Goal: Navigation & Orientation: Find specific page/section

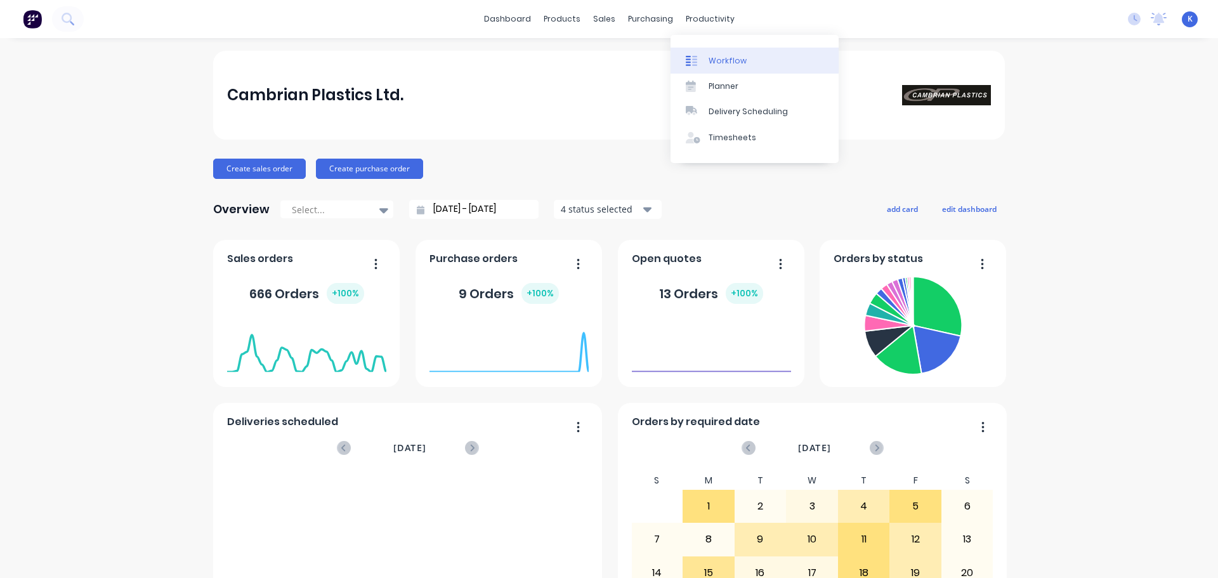
click at [733, 59] on div "Workflow" at bounding box center [727, 60] width 38 height 11
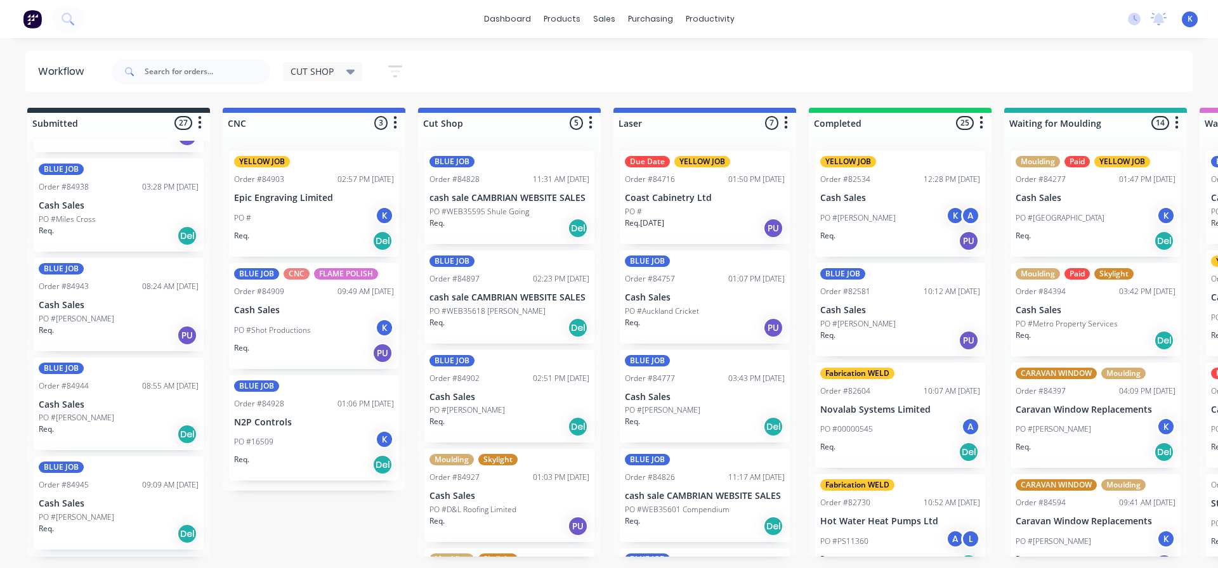
scroll to position [1459, 0]
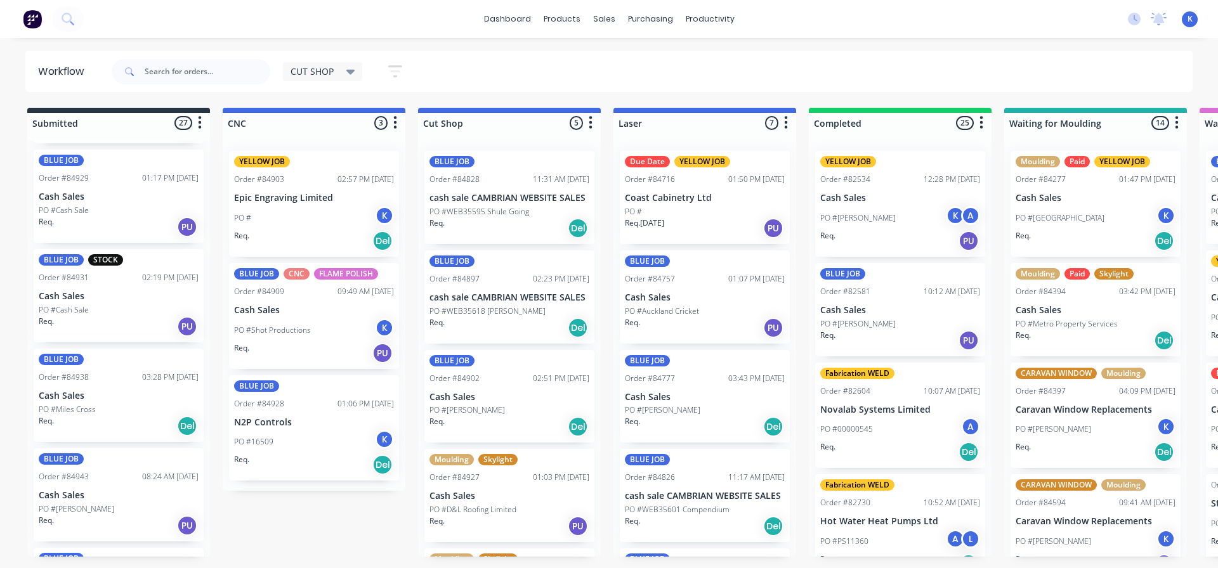
click at [63, 304] on p "PO #Cash Sale" at bounding box center [64, 309] width 50 height 11
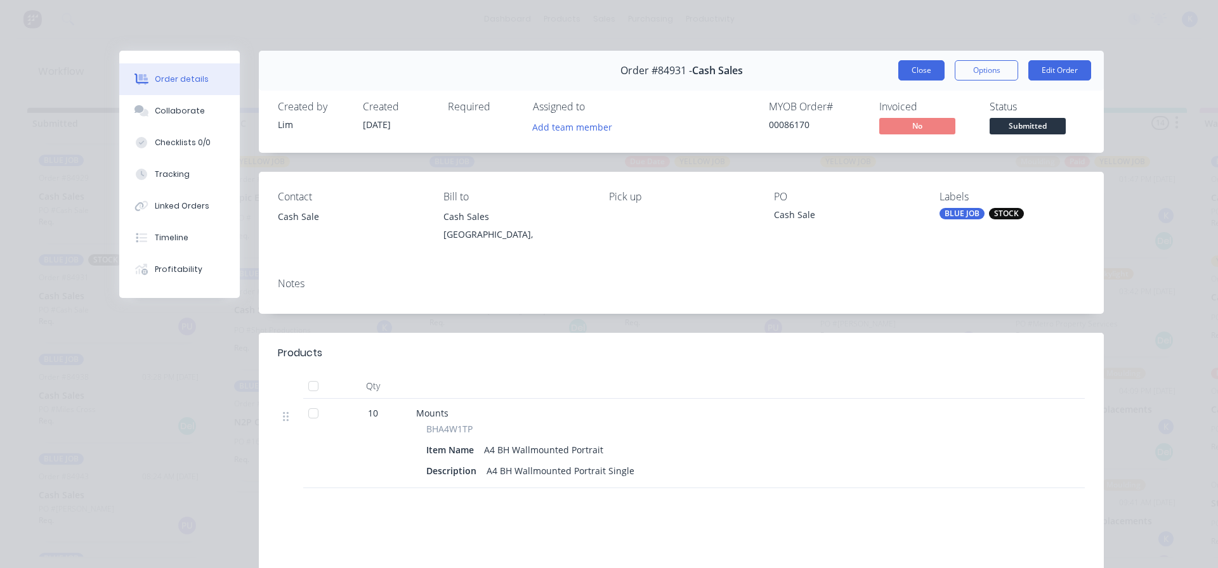
drag, startPoint x: 915, startPoint y: 75, endPoint x: 902, endPoint y: 80, distance: 14.3
click at [911, 77] on button "Close" at bounding box center [921, 70] width 46 height 20
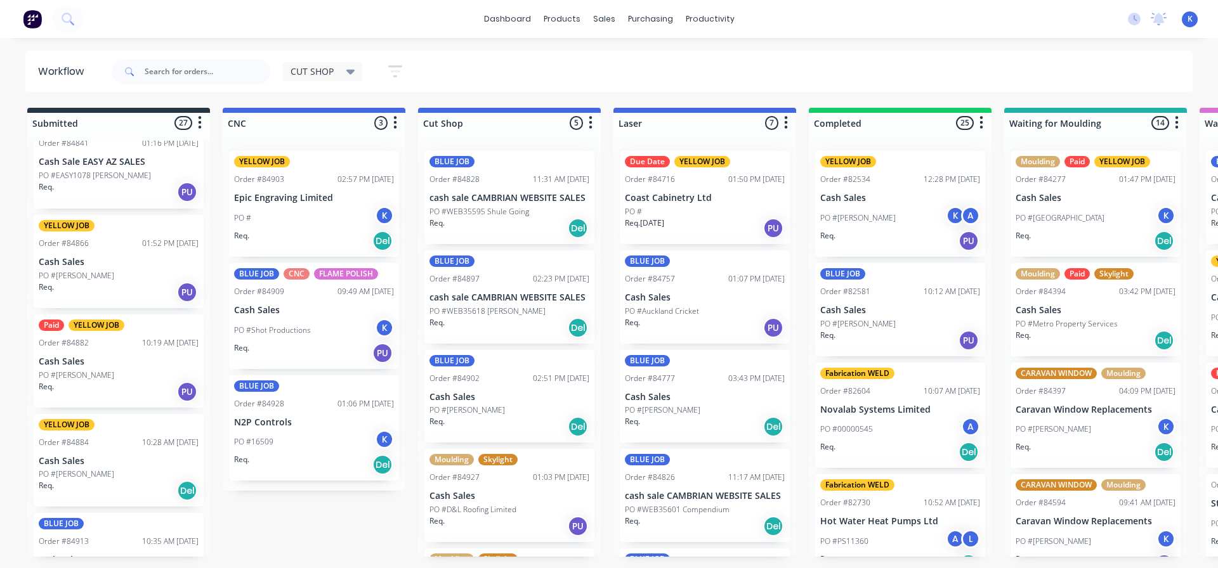
scroll to position [507, 0]
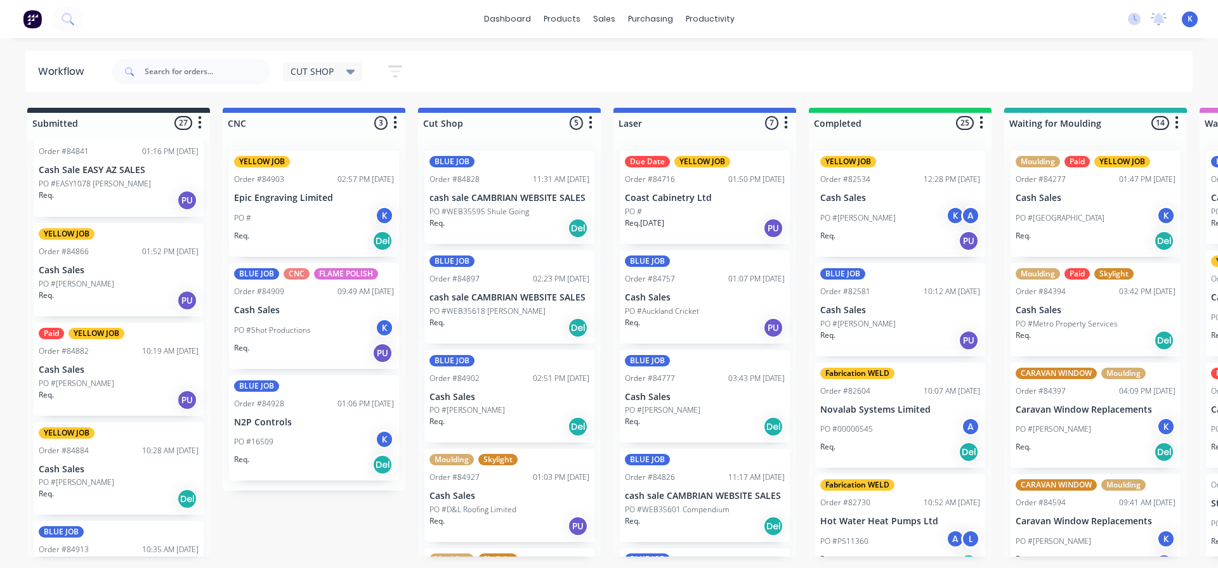
click at [62, 376] on div "Paid YELLOW JOB Order #84882 10:19 AM [DATE] Cash Sales PO #[PERSON_NAME] Req. …" at bounding box center [119, 369] width 170 height 93
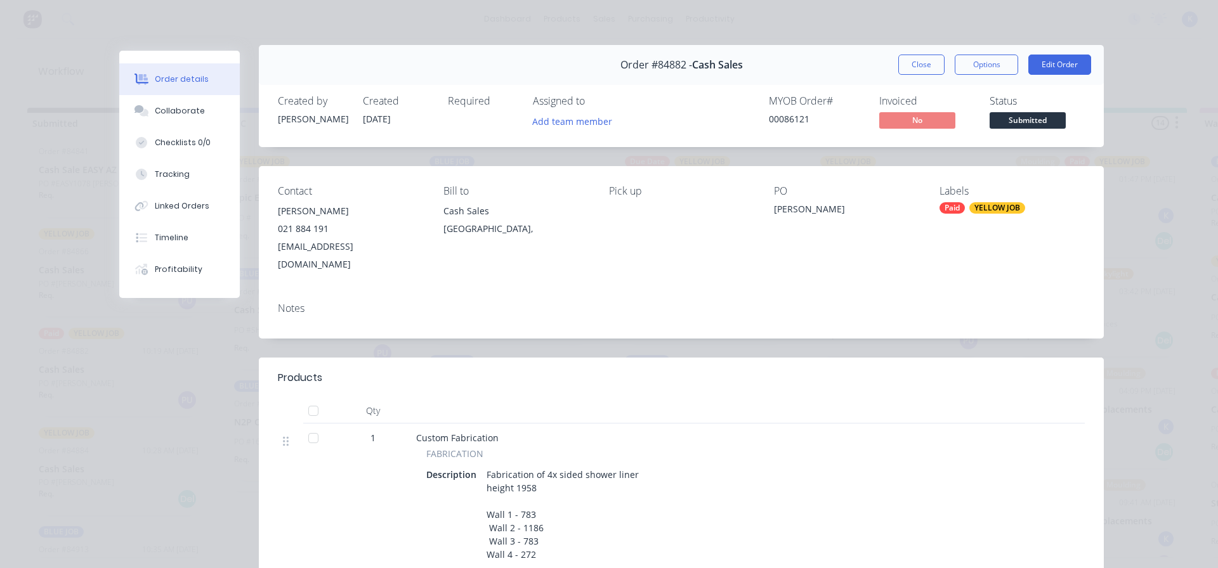
scroll to position [0, 0]
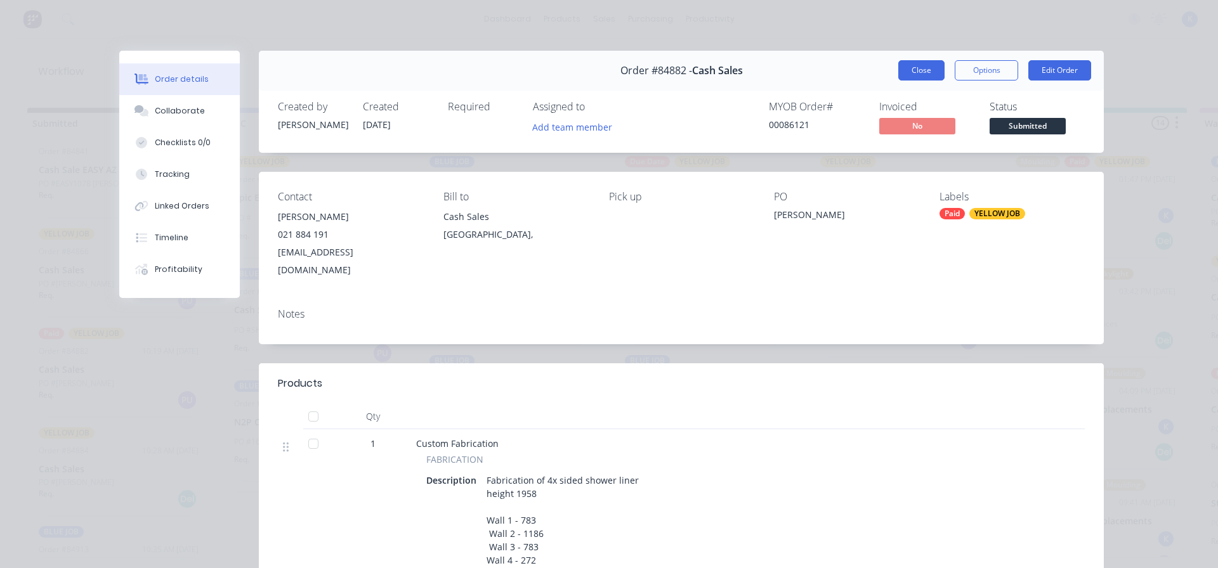
click at [922, 74] on button "Close" at bounding box center [921, 70] width 46 height 20
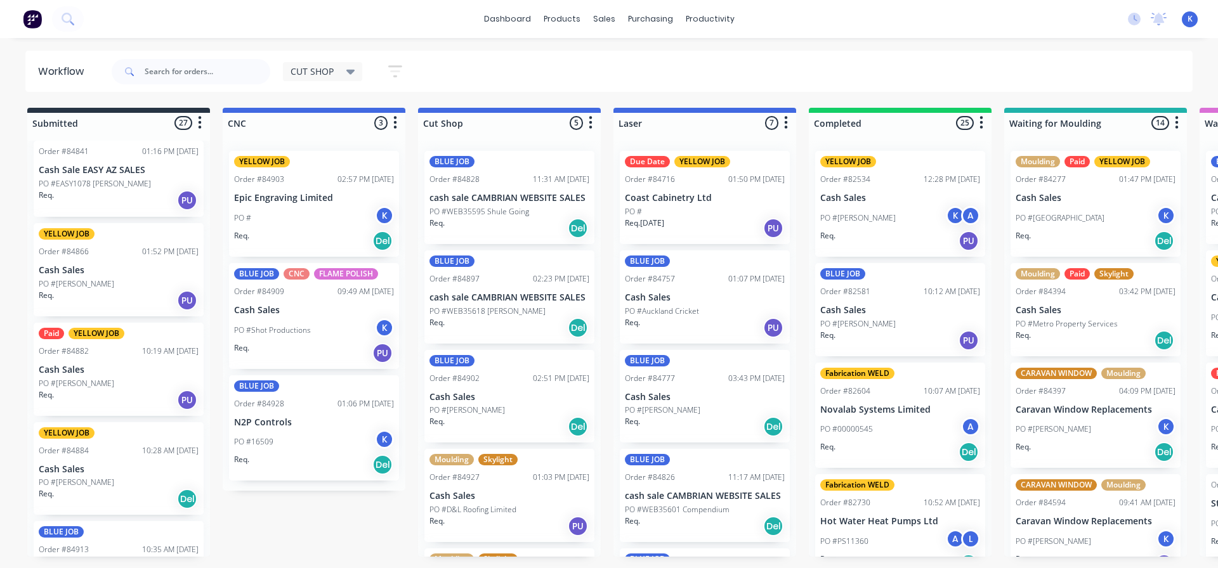
click at [81, 290] on div "Req. PU" at bounding box center [119, 301] width 160 height 22
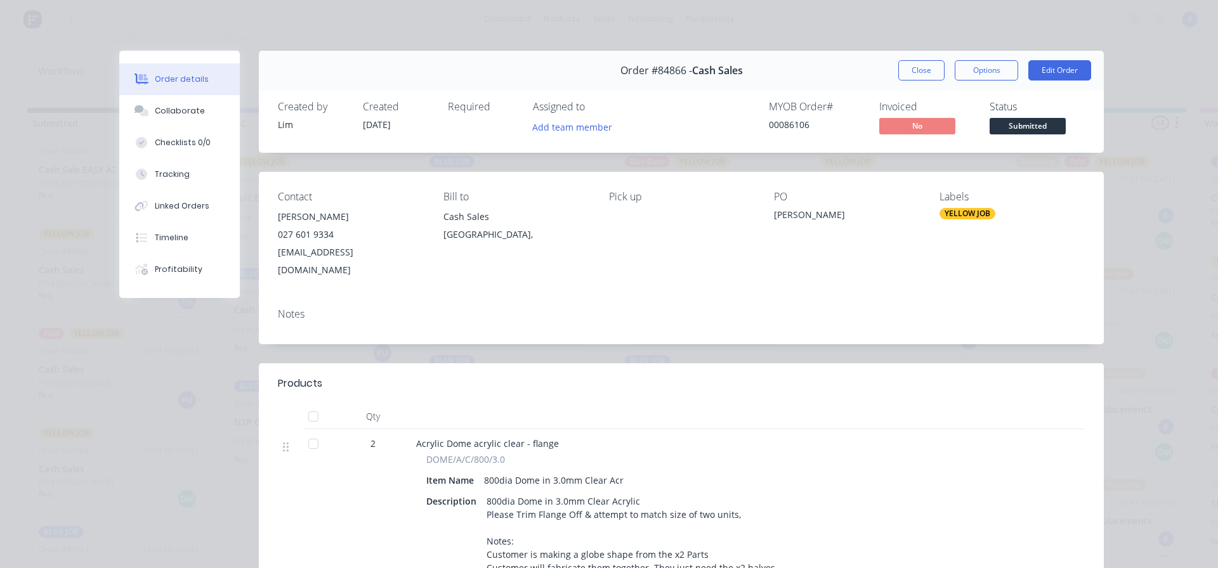
drag, startPoint x: 908, startPoint y: 71, endPoint x: 882, endPoint y: 70, distance: 25.4
click at [904, 71] on button "Close" at bounding box center [921, 70] width 46 height 20
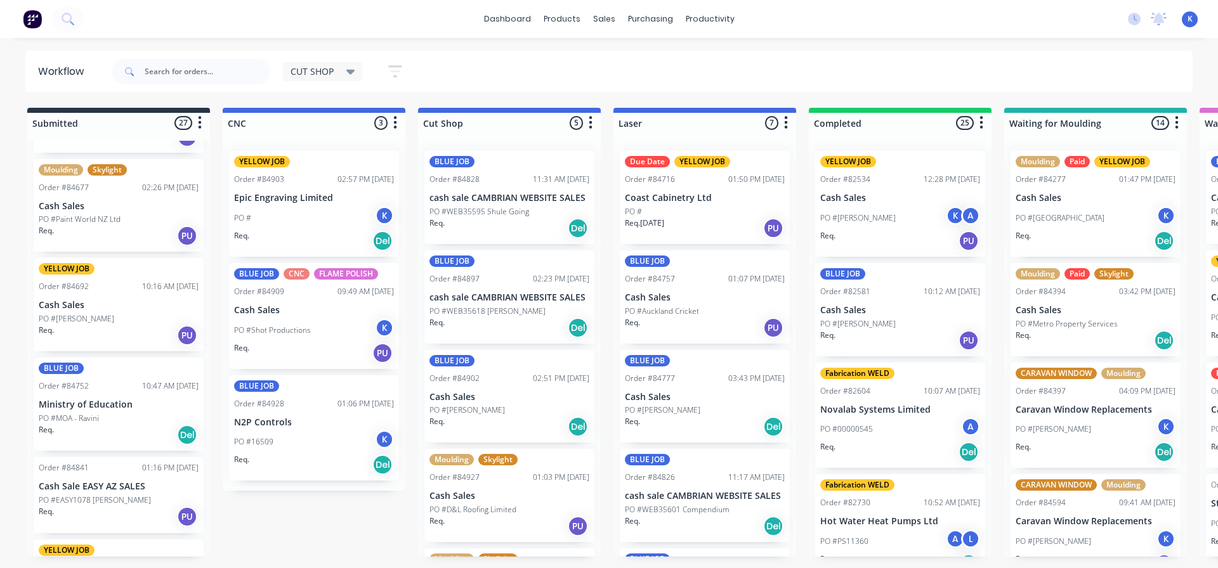
scroll to position [190, 0]
drag, startPoint x: 73, startPoint y: 304, endPoint x: 67, endPoint y: 307, distance: 6.8
click at [68, 306] on div "BLUE JOB Order #84542 04:12 PM [DATE] ABB Limited PO #3164208817 Req. [DATE] De…" at bounding box center [118, 349] width 183 height 416
click at [67, 307] on p "Cash Sales" at bounding box center [119, 306] width 160 height 11
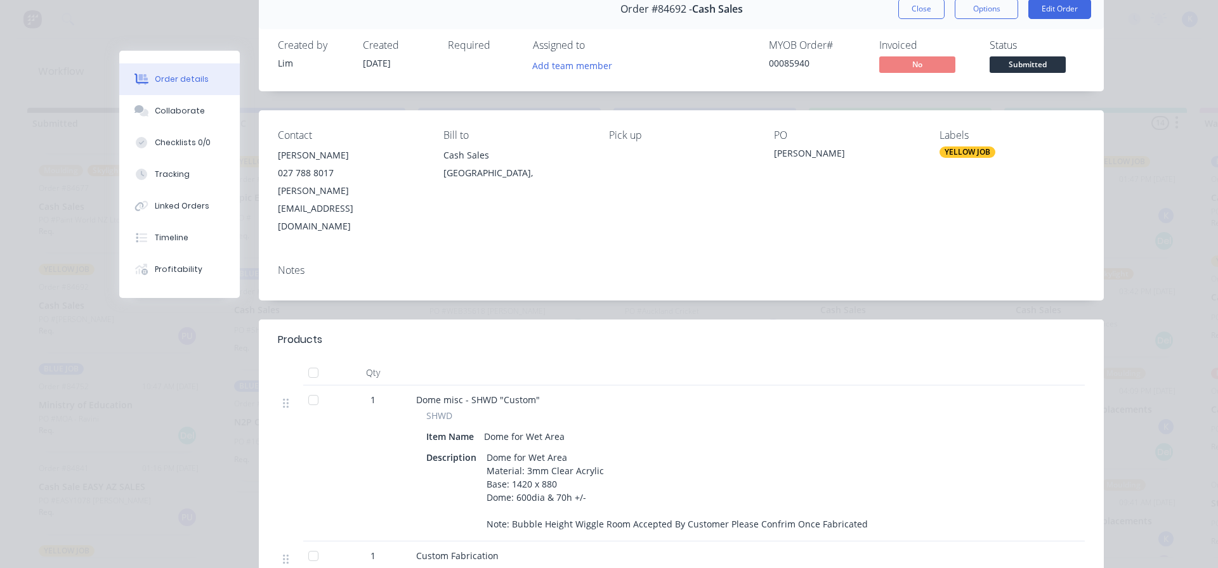
scroll to position [0, 0]
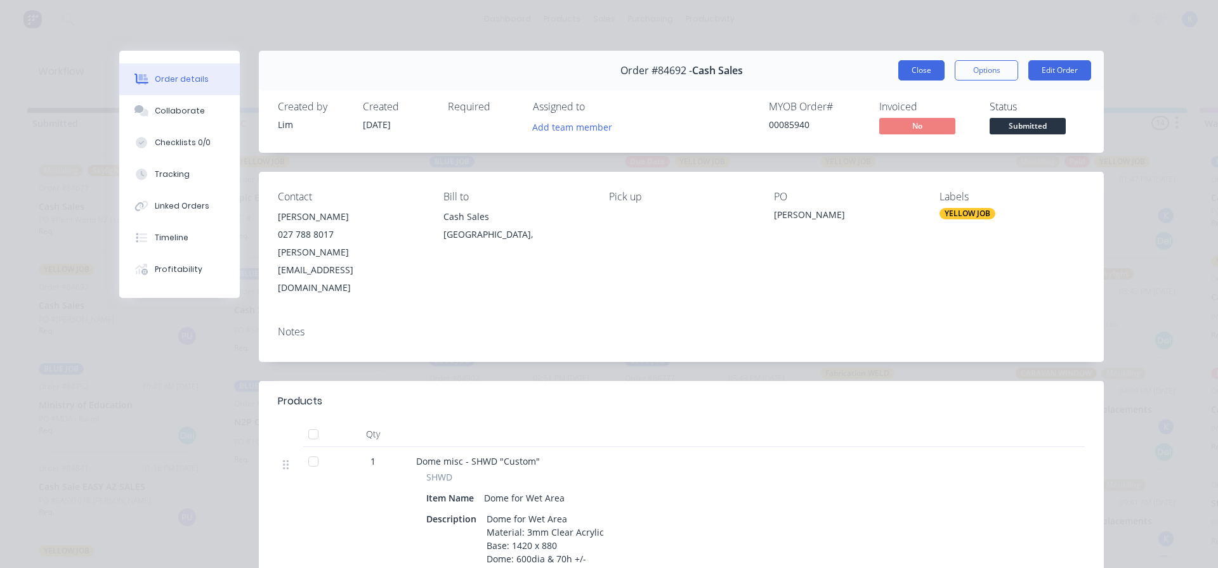
click at [925, 64] on button "Close" at bounding box center [921, 70] width 46 height 20
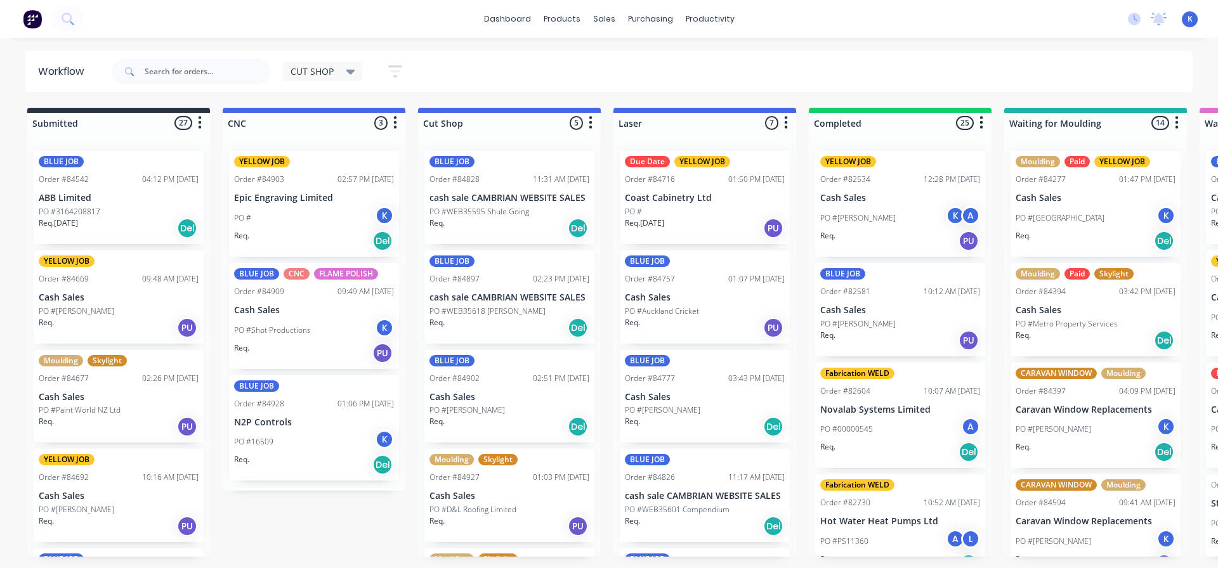
click at [72, 309] on div "PO #[PERSON_NAME]" at bounding box center [119, 311] width 160 height 11
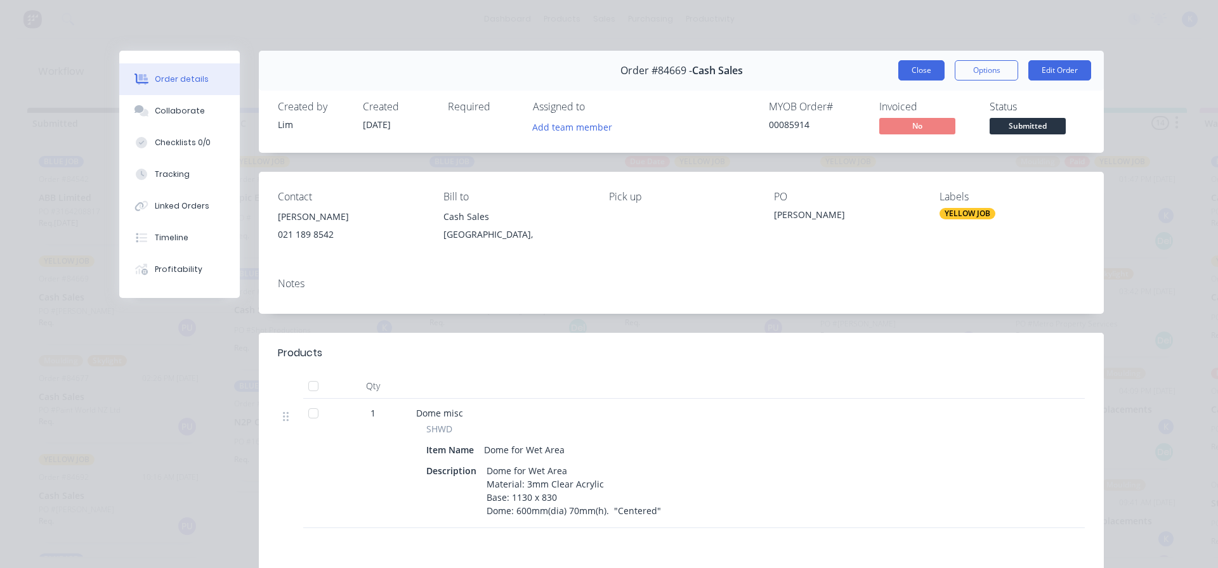
click at [916, 67] on button "Close" at bounding box center [921, 70] width 46 height 20
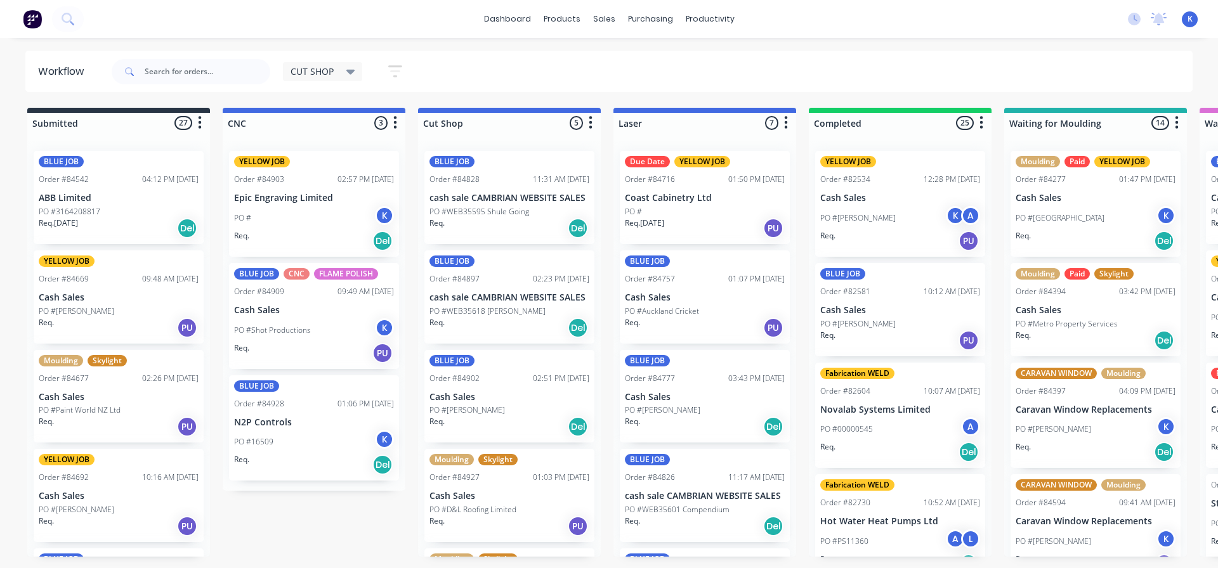
click at [79, 212] on p "PO #3164208817" at bounding box center [70, 211] width 62 height 11
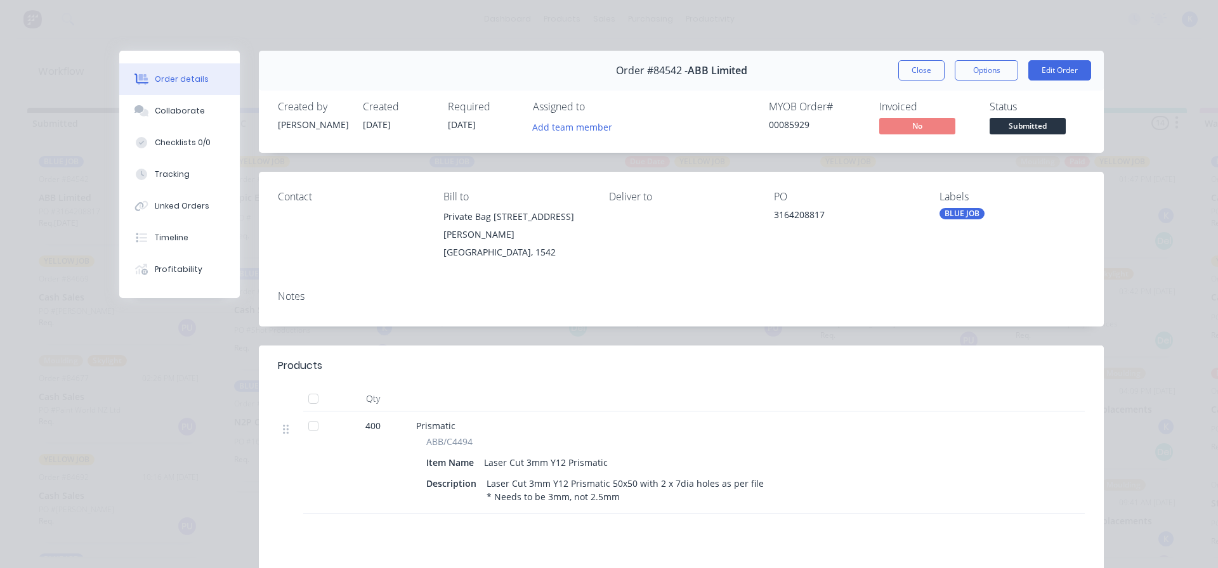
click at [913, 70] on button "Close" at bounding box center [921, 70] width 46 height 20
